Goal: Find contact information: Find contact information

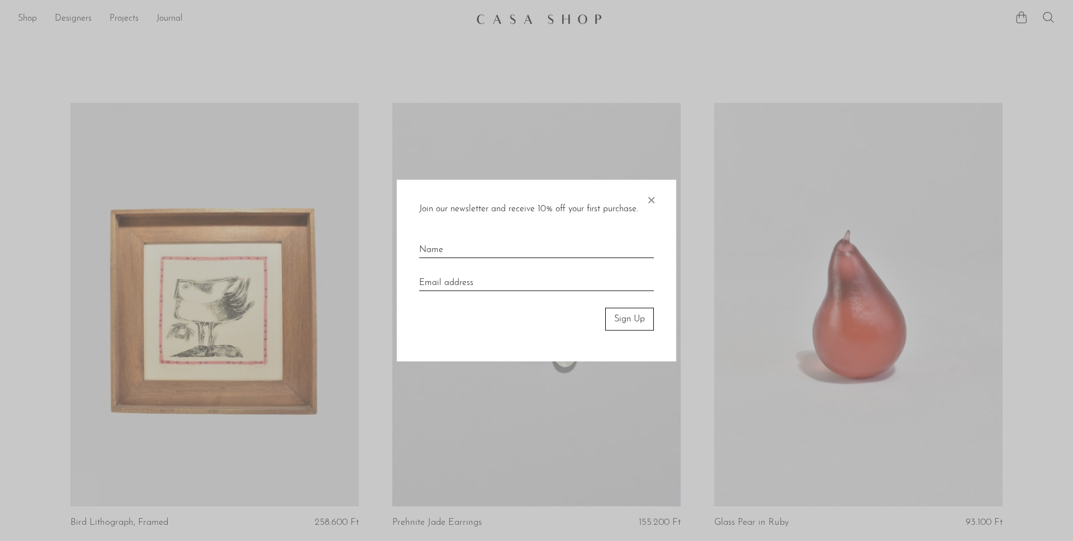
click at [651, 199] on span "×" at bounding box center [650, 198] width 11 height 36
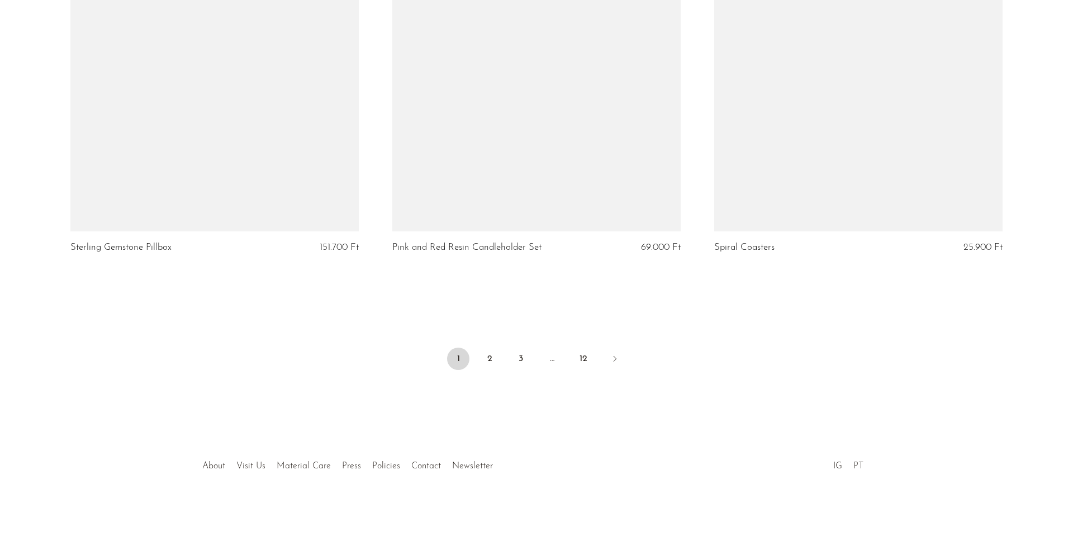
scroll to position [5259, 0]
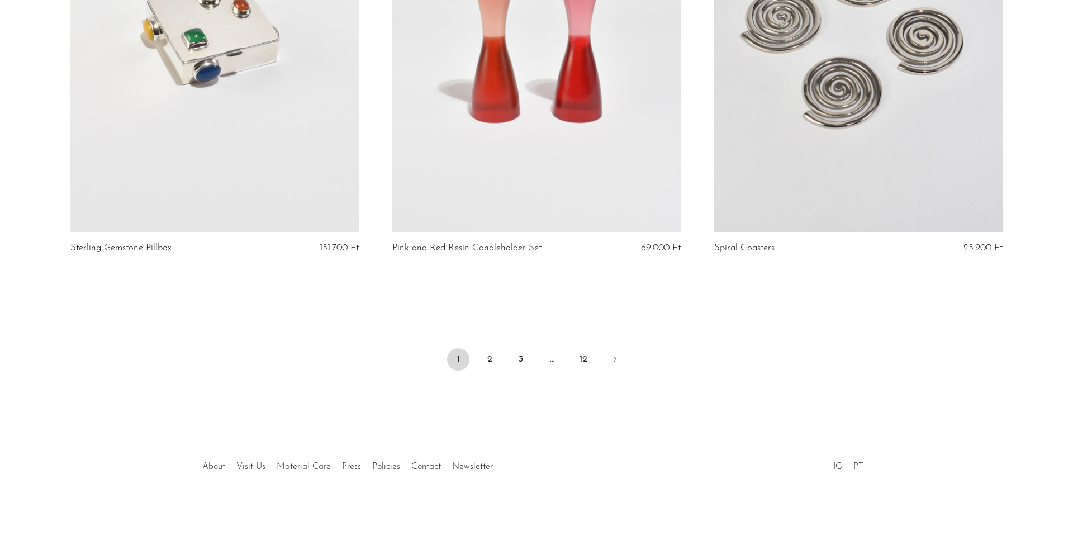
click at [212, 464] on link "About" at bounding box center [213, 466] width 23 height 9
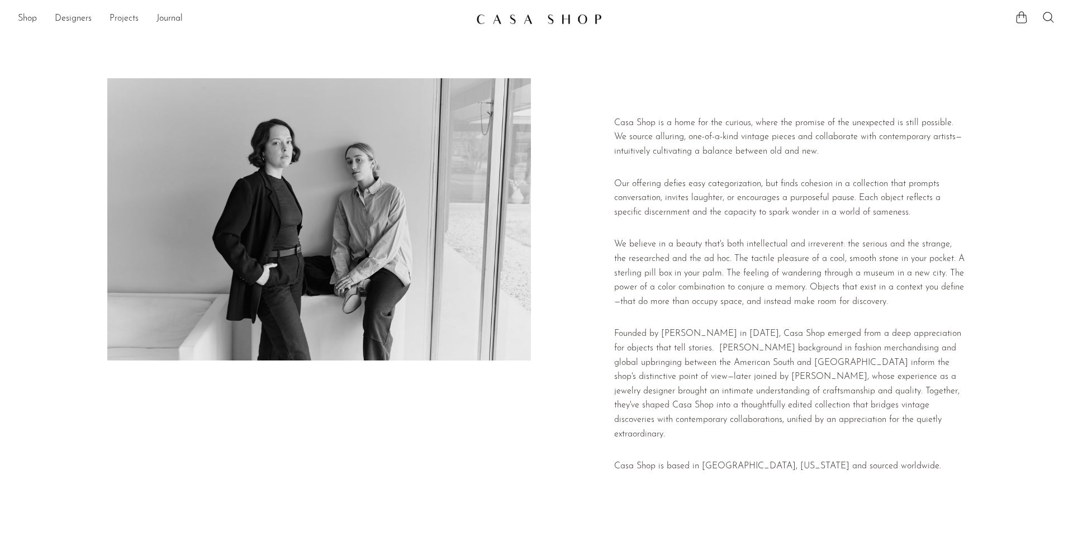
click at [122, 19] on link "Projects" at bounding box center [124, 19] width 29 height 15
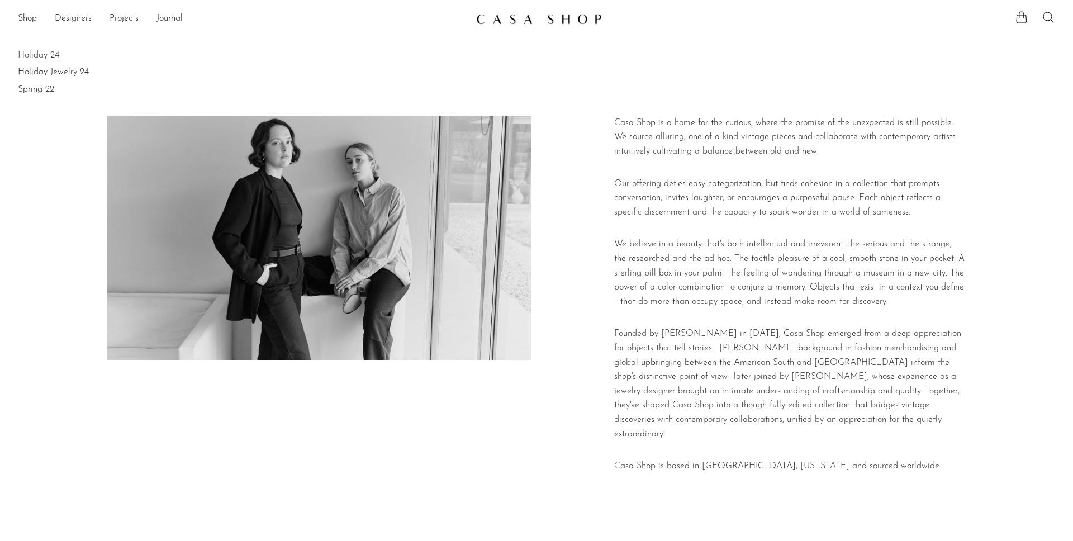
click at [45, 53] on link "Holiday 24" at bounding box center [536, 55] width 1037 height 12
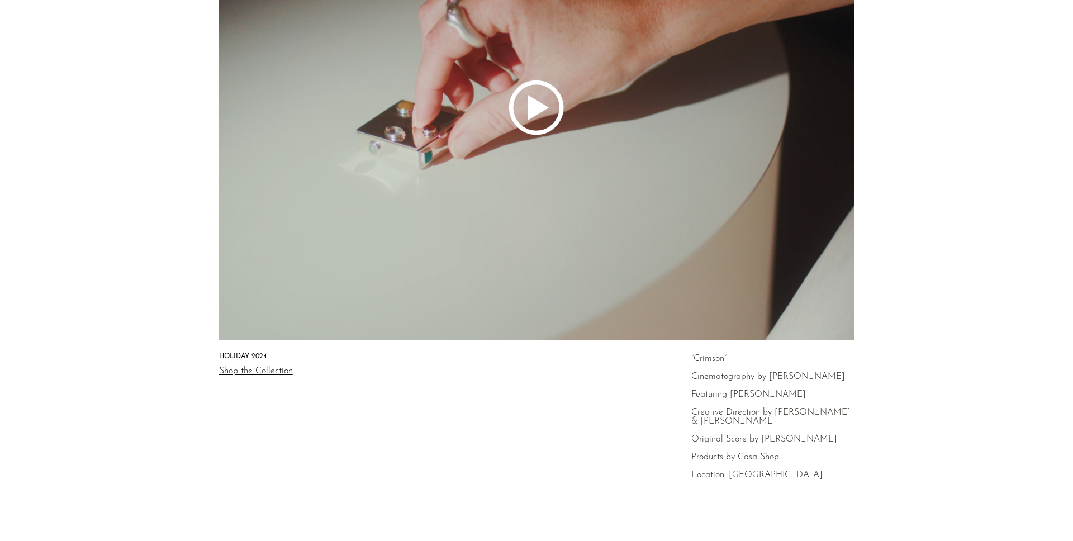
scroll to position [325, 0]
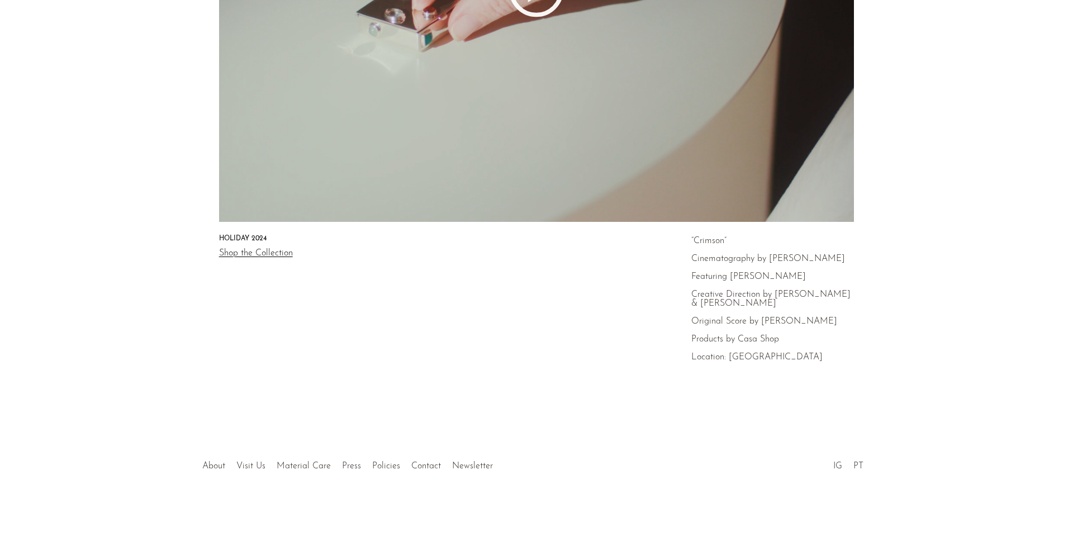
click at [429, 467] on div at bounding box center [536, 454] width 215 height 39
click at [417, 467] on link "Contact" at bounding box center [426, 466] width 30 height 9
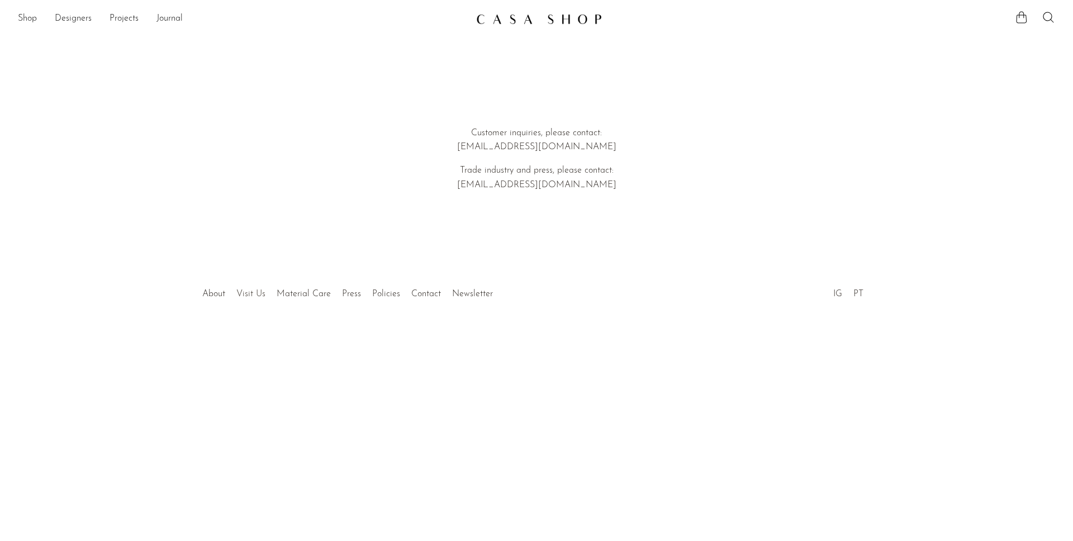
click at [253, 294] on link "Visit Us" at bounding box center [250, 293] width 29 height 9
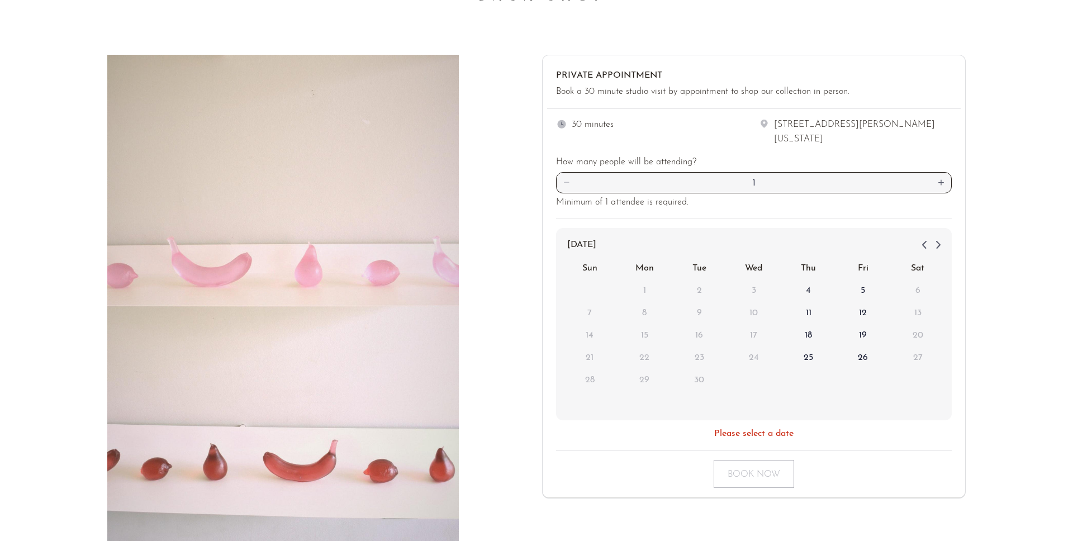
scroll to position [18, 0]
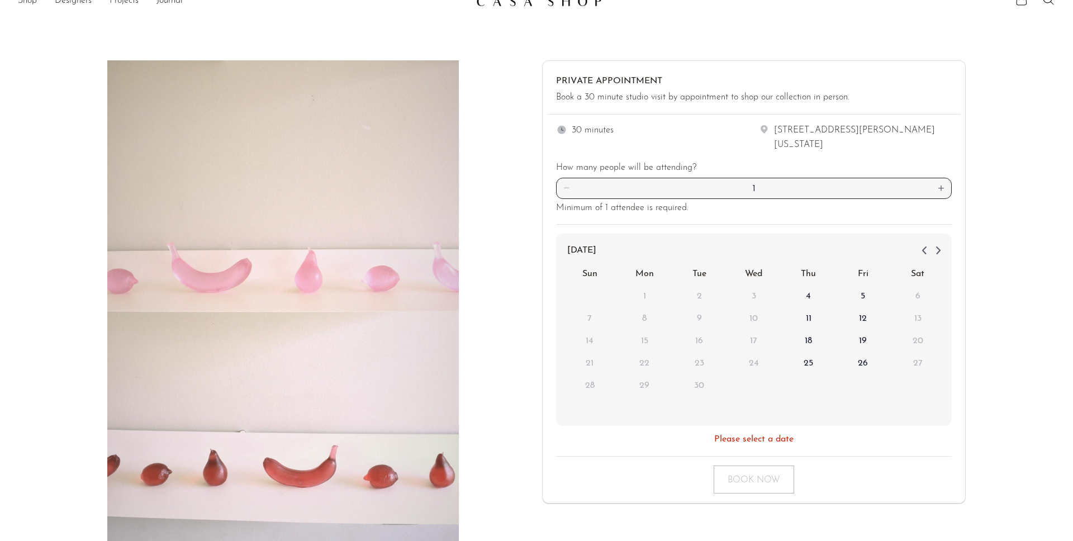
drag, startPoint x: 866, startPoint y: 144, endPoint x: 768, endPoint y: 132, distance: 98.6
click at [768, 132] on div "[STREET_ADDRESS][PERSON_NAME][US_STATE]" at bounding box center [854, 138] width 193 height 29
copy div "[STREET_ADDRESS][PERSON_NAME][US_STATE]"
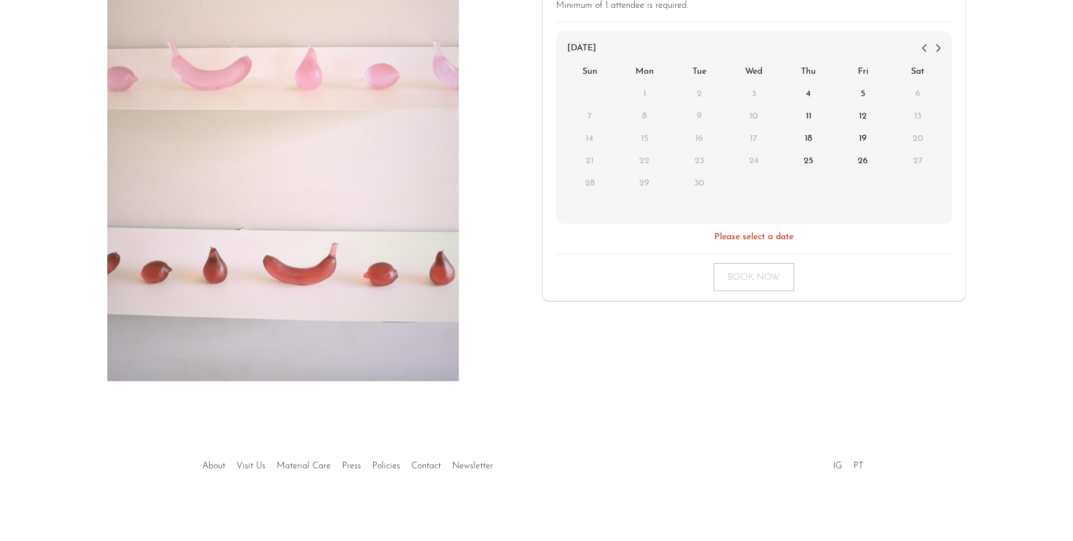
click at [216, 461] on li "About" at bounding box center [214, 466] width 34 height 15
click at [217, 463] on link "About" at bounding box center [213, 466] width 23 height 9
